Goal: Information Seeking & Learning: Learn about a topic

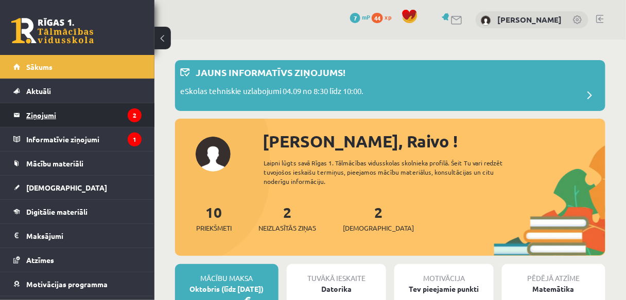
click at [93, 114] on legend "Ziņojumi 2" at bounding box center [83, 115] width 115 height 24
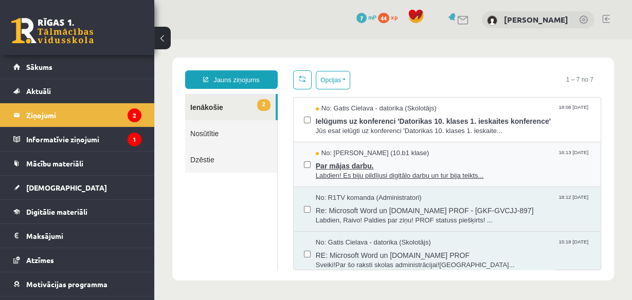
click at [325, 164] on span "Par mājas darbu." at bounding box center [453, 164] width 275 height 13
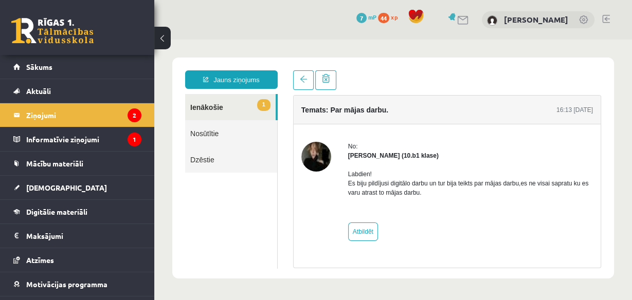
click at [373, 154] on strong "[PERSON_NAME] (10.b1 klase)" at bounding box center [393, 155] width 91 height 7
click at [225, 128] on link "Nosūtītie" at bounding box center [231, 133] width 92 height 26
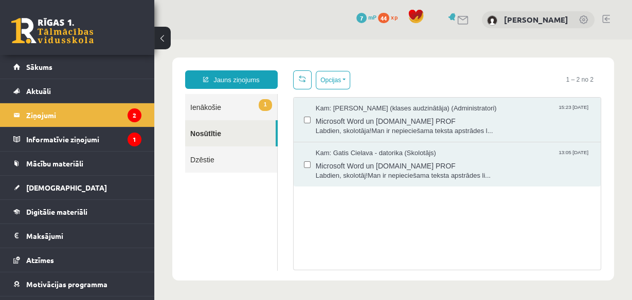
click at [227, 116] on link "1 Ienākošie" at bounding box center [231, 107] width 92 height 26
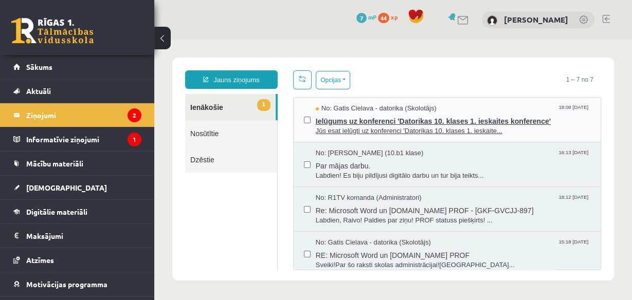
click at [367, 114] on span "Ielūgums uz konferenci 'Datorikas 10. klases 1. ieskaites konference'" at bounding box center [453, 120] width 275 height 13
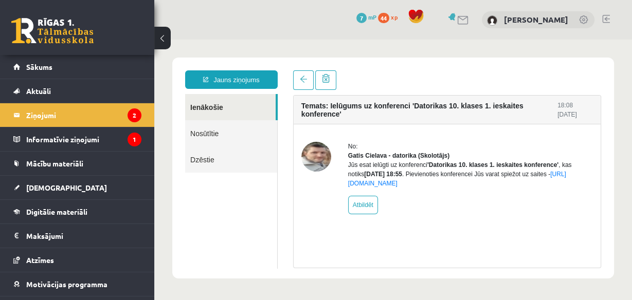
click at [248, 127] on link "Nosūtītie" at bounding box center [231, 133] width 92 height 26
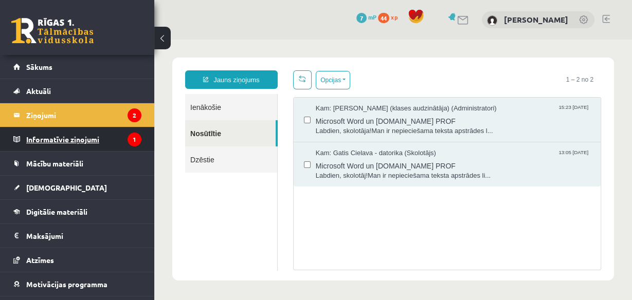
click at [87, 140] on legend "Informatīvie ziņojumi 1" at bounding box center [83, 140] width 115 height 24
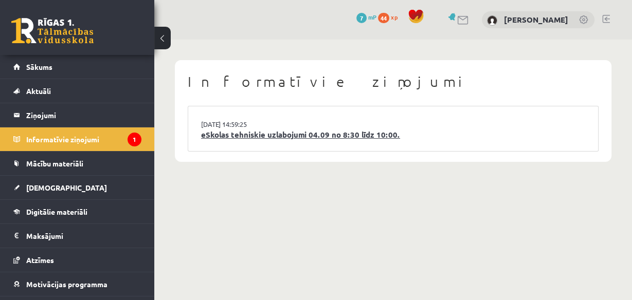
click at [234, 138] on link "eSkolas tehniskie uzlabojumi 04.09 no 8:30 līdz 10:00." at bounding box center [393, 135] width 384 height 12
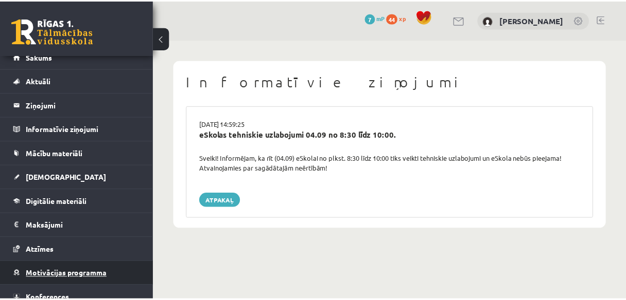
scroll to position [41, 0]
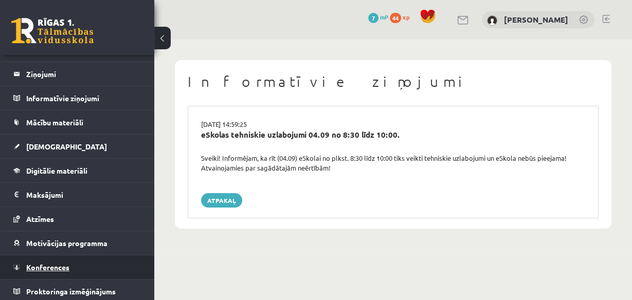
click at [82, 265] on link "Konferences" at bounding box center [77, 268] width 128 height 24
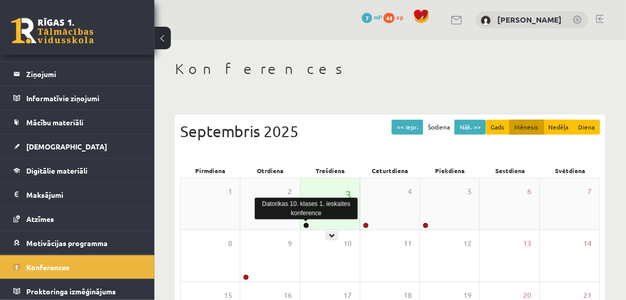
click at [305, 225] on link at bounding box center [306, 226] width 6 height 6
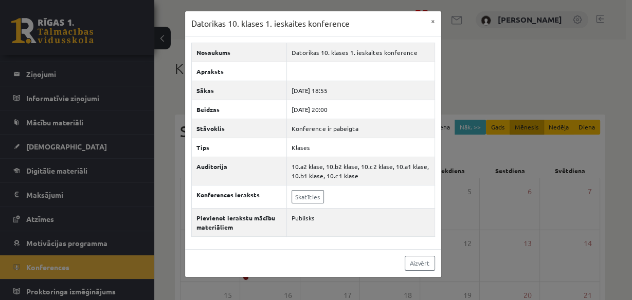
click at [307, 195] on div "Datorikas 10. klases 1. ieskaites konference" at bounding box center [306, 208] width 103 height 27
click at [307, 195] on link "Skatīties" at bounding box center [308, 196] width 32 height 13
click at [428, 22] on button "×" at bounding box center [433, 21] width 16 height 20
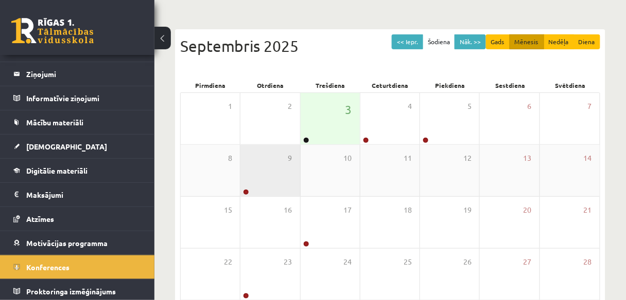
scroll to position [41, 0]
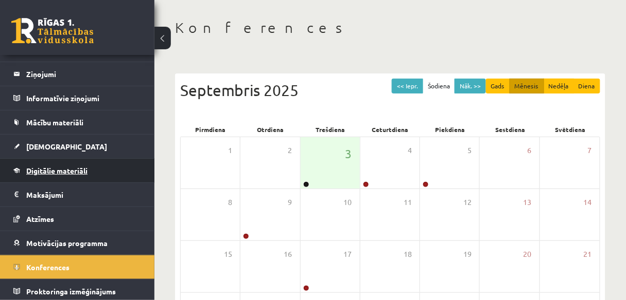
click at [71, 176] on link "Digitālie materiāli" at bounding box center [77, 171] width 128 height 24
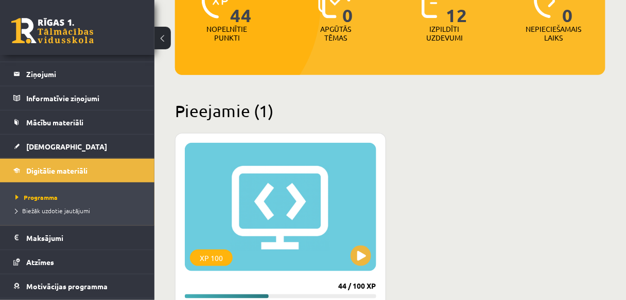
scroll to position [165, 0]
